Goal: Task Accomplishment & Management: Manage account settings

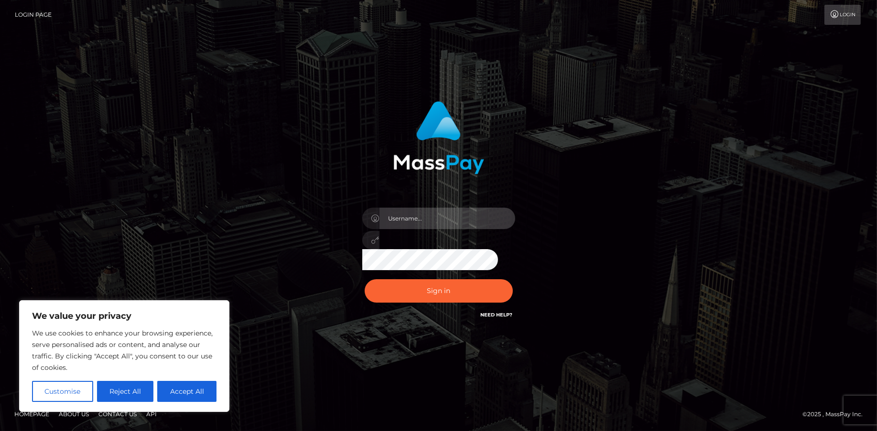
click at [477, 208] on input "text" at bounding box center [447, 218] width 136 height 21
